Goal: Check status: Check status

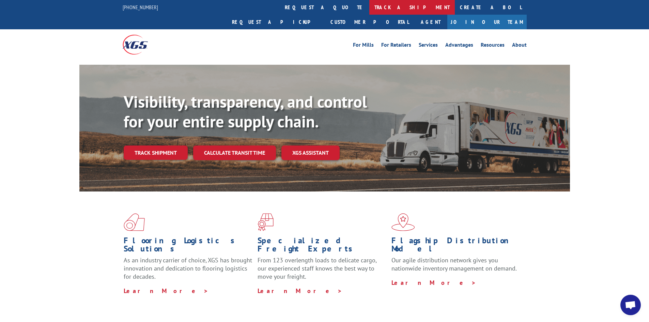
click at [370, 6] on link "track a shipment" at bounding box center [413, 7] width 86 height 15
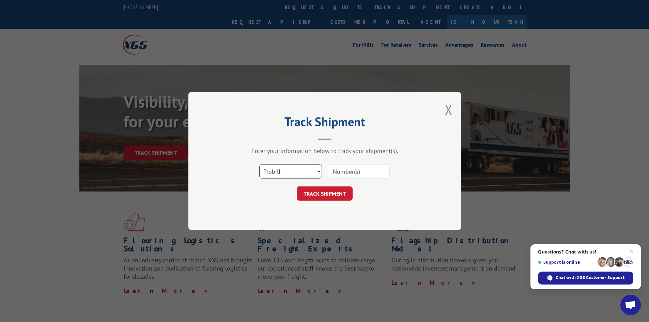
click at [291, 169] on select "Select category... Probill BOL PO" at bounding box center [290, 171] width 63 height 14
select select "bol"
click at [259, 164] on select "Select category... Probill BOL PO" at bounding box center [290, 171] width 63 height 14
click at [351, 170] on input at bounding box center [358, 171] width 63 height 14
type input "2863341"
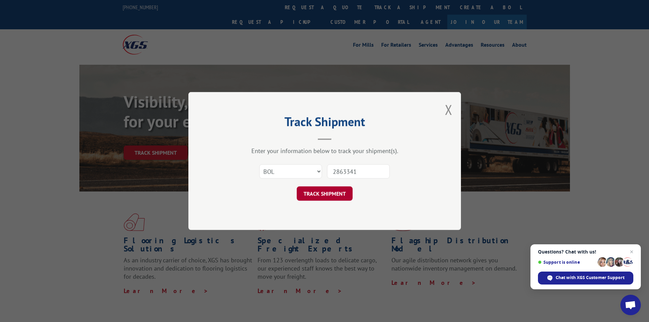
click at [320, 195] on button "TRACK SHIPMENT" at bounding box center [325, 193] width 56 height 14
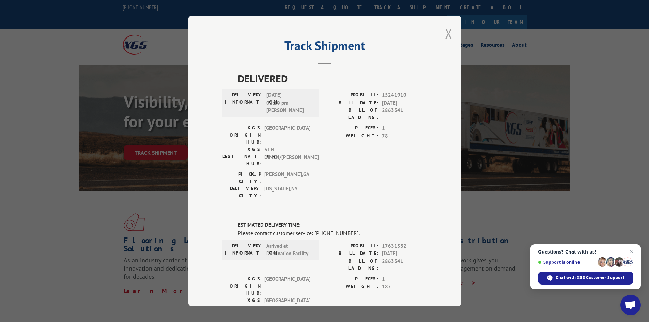
click at [446, 35] on button "Close modal" at bounding box center [448, 34] width 7 height 18
